Goal: Navigation & Orientation: Find specific page/section

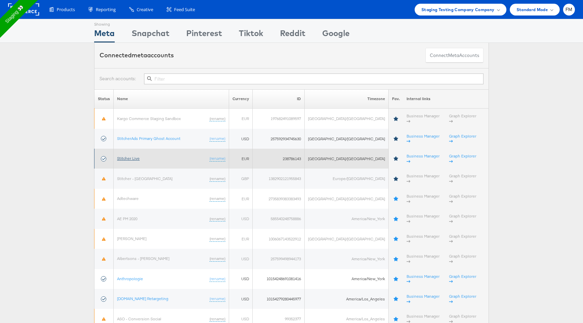
click at [138, 156] on link "Stitcher Live" at bounding box center [128, 158] width 23 height 5
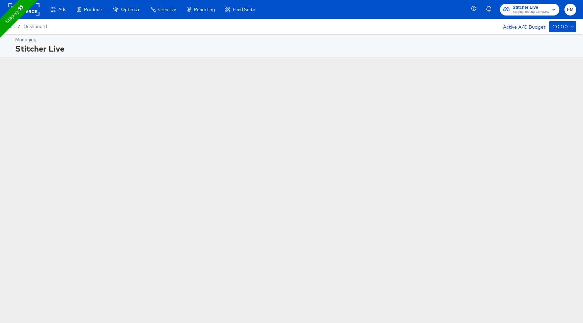
click at [518, 113] on div "Managing: Stitcher Live" at bounding box center [291, 118] width 583 height 169
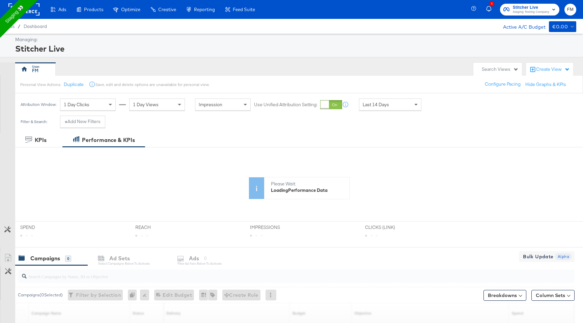
click at [565, 15] on div "1 Stitcher Live Staging Testing Company FM" at bounding box center [528, 9] width 109 height 19
click at [574, 11] on button "FM" at bounding box center [570, 10] width 12 height 12
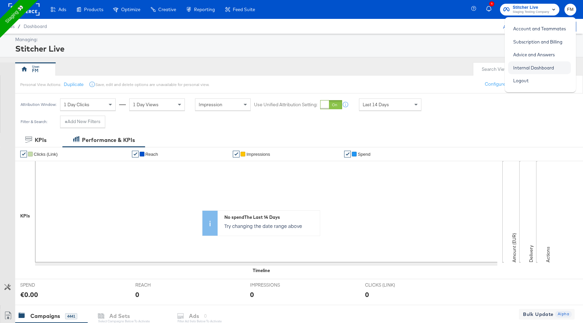
click at [541, 68] on link "Internal Dashboard" at bounding box center [533, 68] width 51 height 12
